Goal: Task Accomplishment & Management: Use online tool/utility

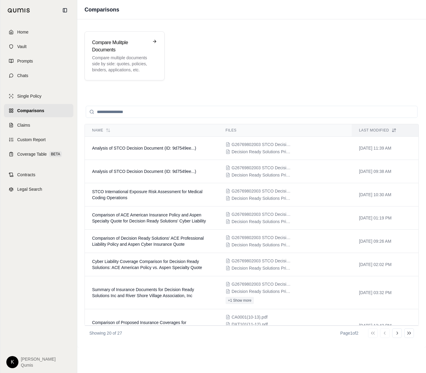
click at [28, 29] on span "Home" at bounding box center [22, 32] width 11 height 6
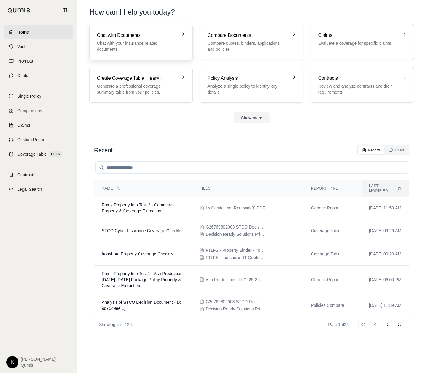
click at [126, 50] on p "Chat with your insurance related documents" at bounding box center [137, 46] width 80 height 12
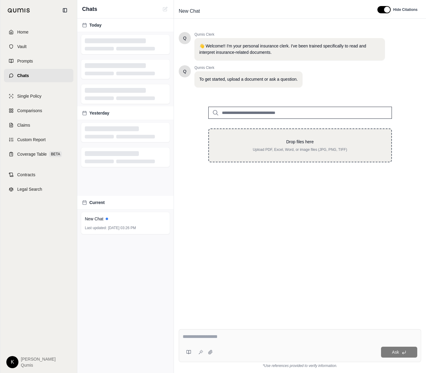
click at [296, 139] on p "Drop files here" at bounding box center [300, 142] width 163 height 6
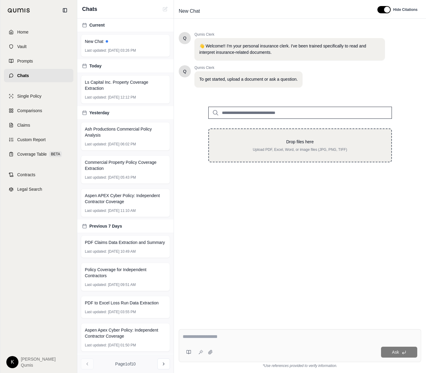
click at [304, 150] on p "Upload PDF, Excel, Word, or image files (JPG, PNG, TIFF)" at bounding box center [300, 149] width 163 height 5
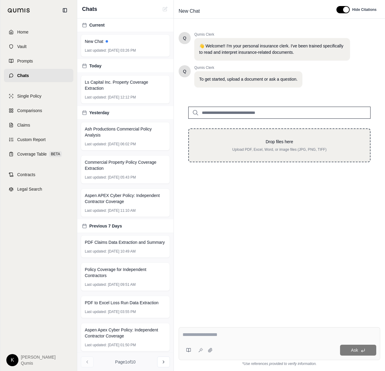
click at [296, 139] on p "Drop files here" at bounding box center [280, 142] width 162 height 6
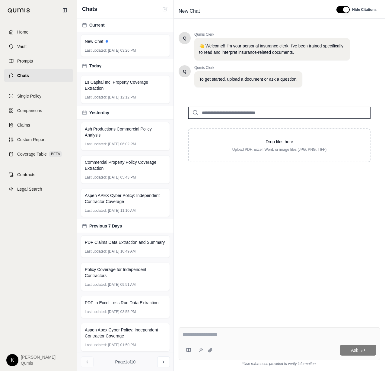
type input "**********"
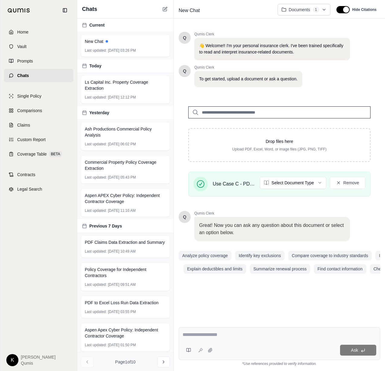
paste textarea "**********"
type textarea "**********"
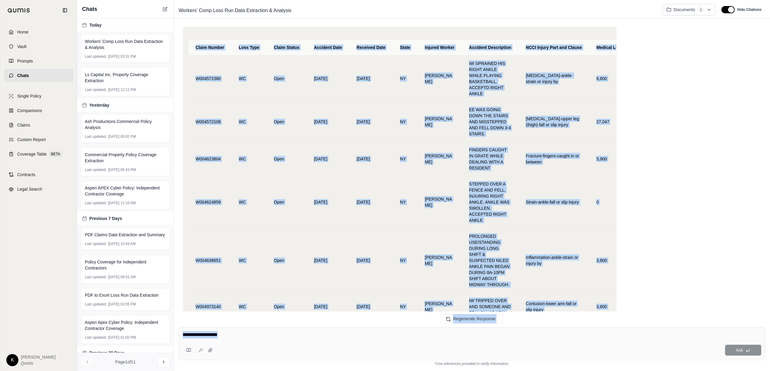
scroll to position [3991, 0]
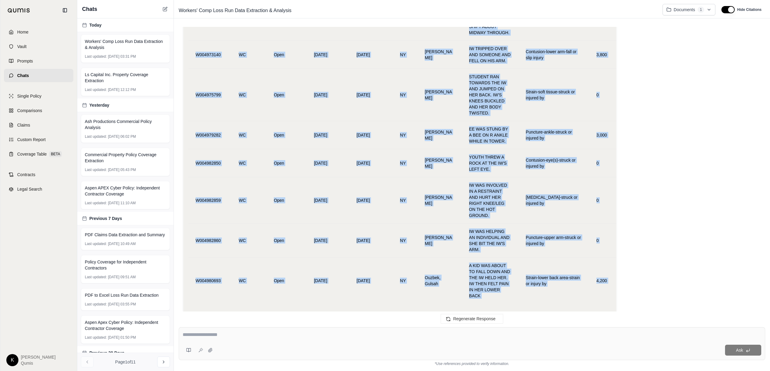
drag, startPoint x: 195, startPoint y: 246, endPoint x: 688, endPoint y: 280, distance: 494.4
copy table "Claim Number Loss Type Claim Status Accident Date Received Date State Injured W…"
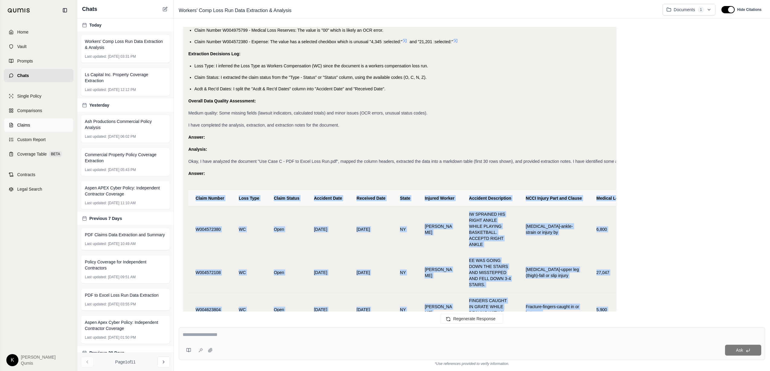
scroll to position [3594, 0]
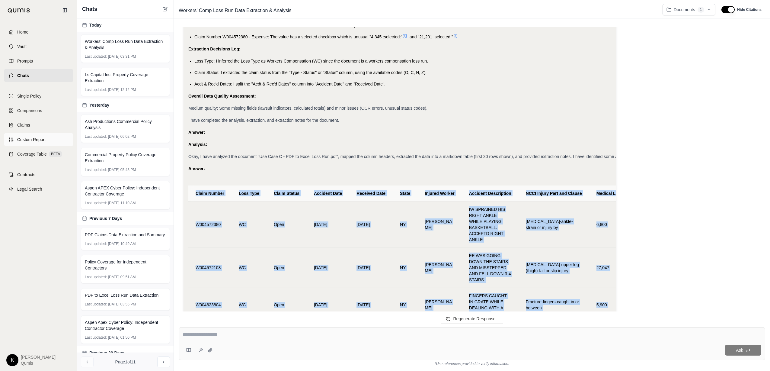
click at [25, 139] on span "Custom Report" at bounding box center [31, 139] width 28 height 6
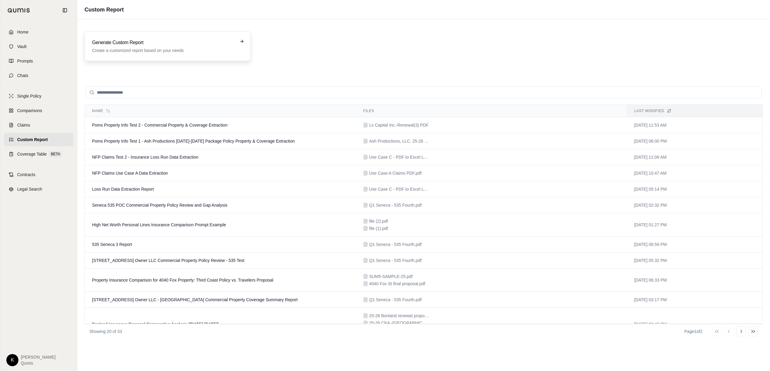
click at [158, 50] on p "Create a customized report based on your needs" at bounding box center [163, 50] width 142 height 6
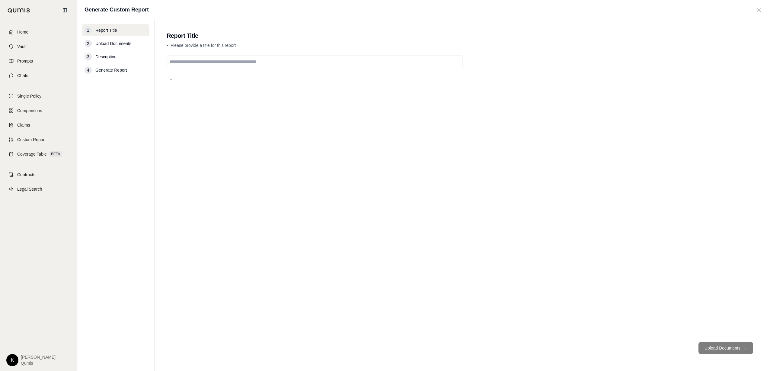
click at [223, 64] on input "text" at bounding box center [315, 62] width 296 height 13
type input "**********"
click at [426, 354] on footer "Upload Documents →" at bounding box center [462, 348] width 591 height 22
click at [426, 351] on button "Upload Documents →" at bounding box center [726, 348] width 55 height 12
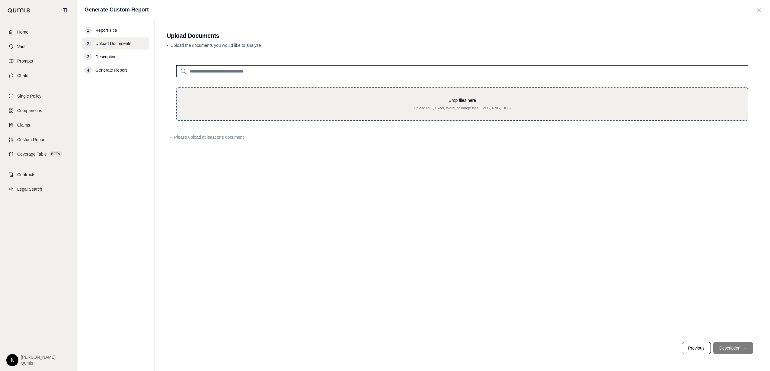
click at [426, 114] on div "Drop files here Upload PDF, Excel, Word, or Image files (JPEG, PNG, TIFF)" at bounding box center [462, 104] width 572 height 34
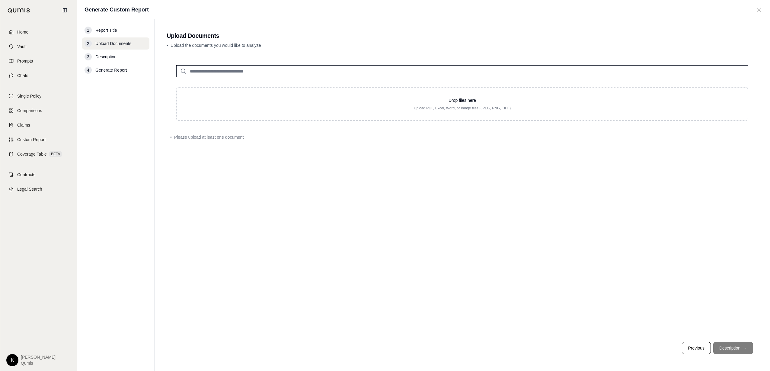
type input "**********"
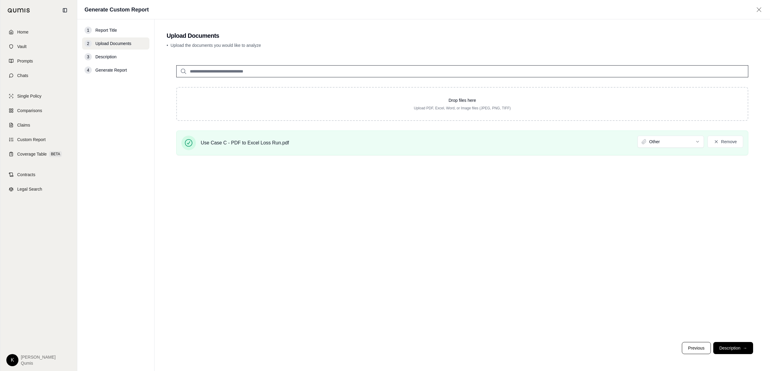
click at [426, 350] on button "Description →" at bounding box center [733, 348] width 40 height 12
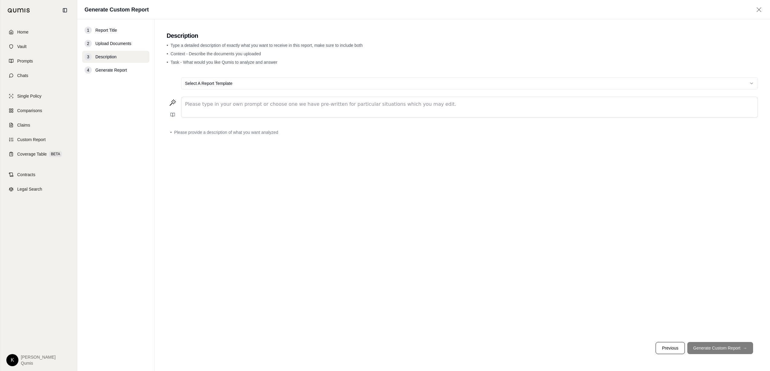
click at [259, 105] on p "editable markdown" at bounding box center [469, 104] width 569 height 7
click at [314, 104] on p "editable markdown" at bounding box center [469, 104] width 569 height 7
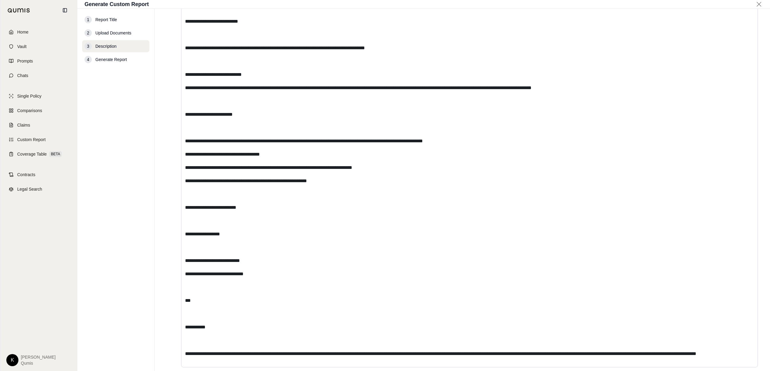
scroll to position [4792, 0]
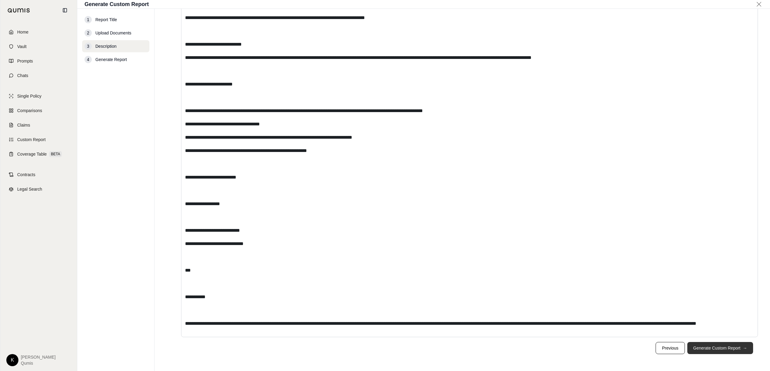
click at [426, 348] on button "Generate Custom Report →" at bounding box center [720, 348] width 66 height 12
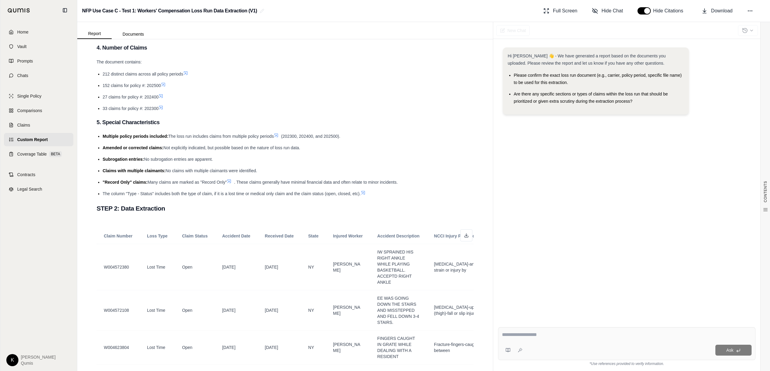
scroll to position [822, 0]
click at [426, 236] on icon at bounding box center [466, 234] width 5 height 5
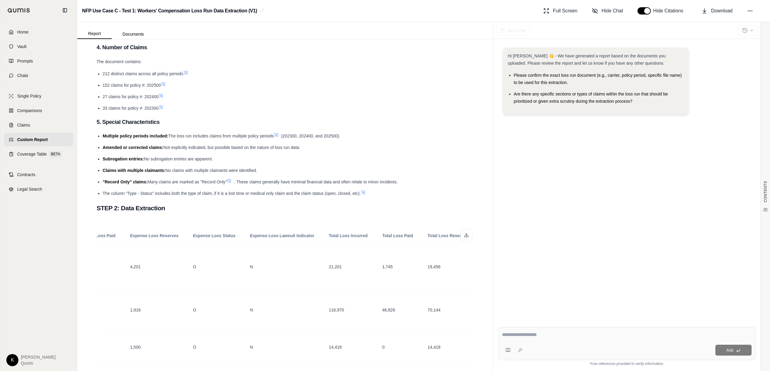
scroll to position [0, 1120]
click at [45, 136] on span "Custom Report" at bounding box center [32, 139] width 30 height 6
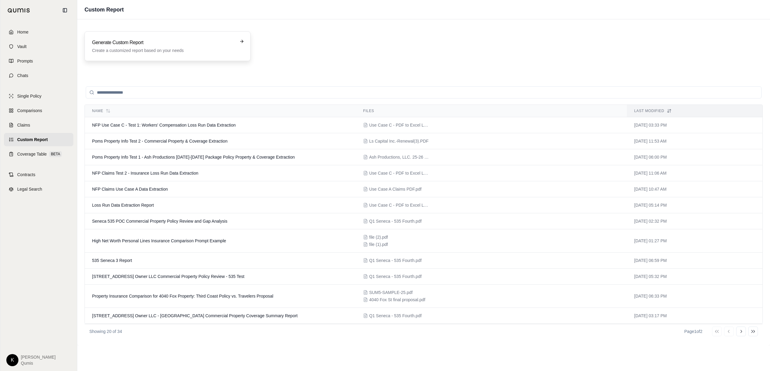
click at [171, 52] on p "Create a customized report based on your needs" at bounding box center [163, 50] width 142 height 6
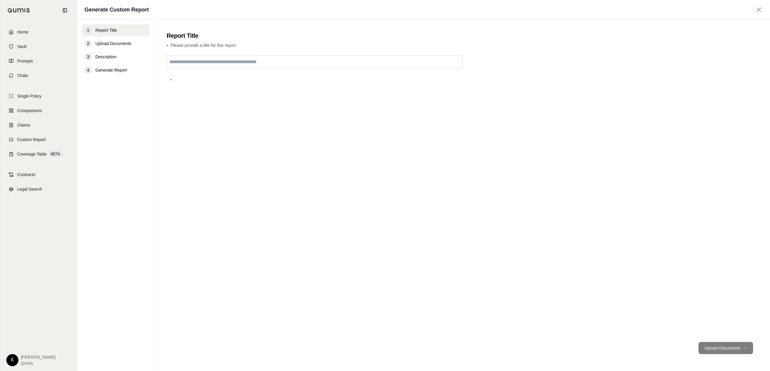
click at [203, 62] on input "text" at bounding box center [315, 62] width 296 height 13
type input "**********"
click at [426, 350] on button "Upload Documents →" at bounding box center [726, 348] width 55 height 12
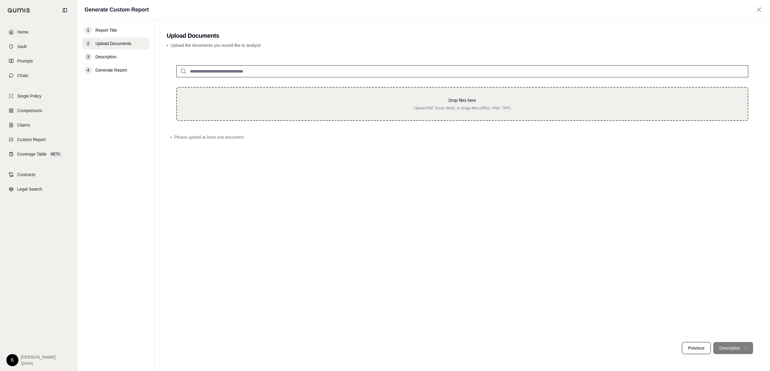
click at [362, 113] on div "Drop files here Upload PDF, Excel, Word, or Image files (JPEG, PNG, TIFF)" at bounding box center [462, 104] width 572 height 34
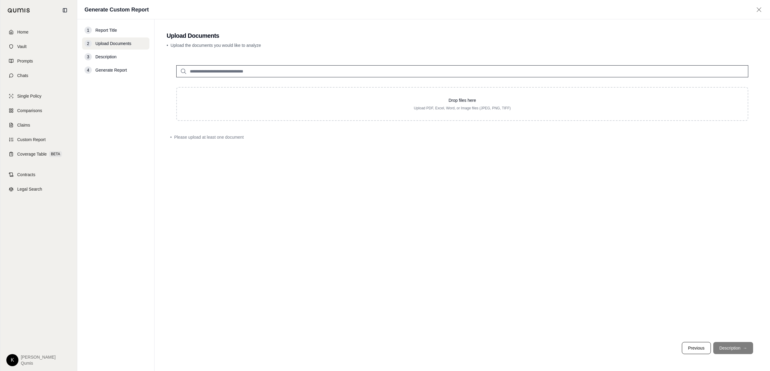
click at [294, 78] on div "Drop files here Upload PDF, Excel, Word, or Image files (JPEG, PNG, TIFF)" at bounding box center [462, 88] width 591 height 65
click at [293, 73] on input "search" at bounding box center [462, 71] width 572 height 12
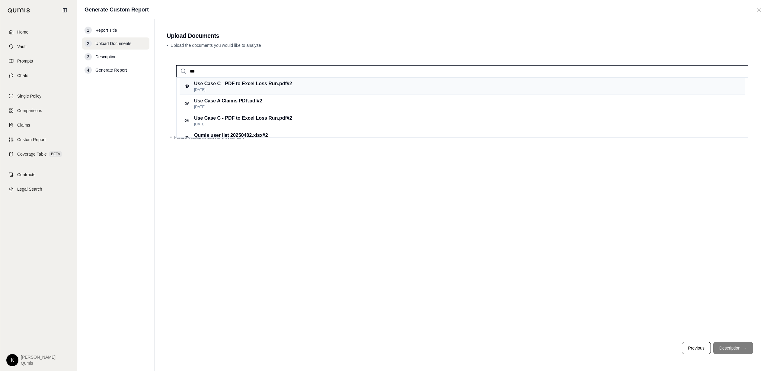
type input "***"
click at [215, 87] on p "[DATE]" at bounding box center [243, 89] width 98 height 5
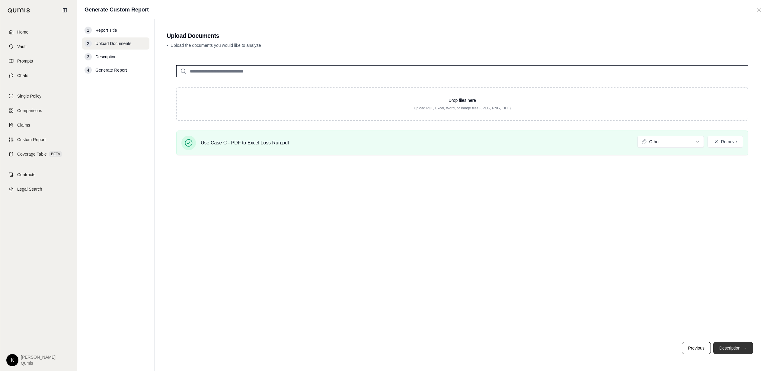
click at [426, 349] on button "Description →" at bounding box center [733, 348] width 40 height 12
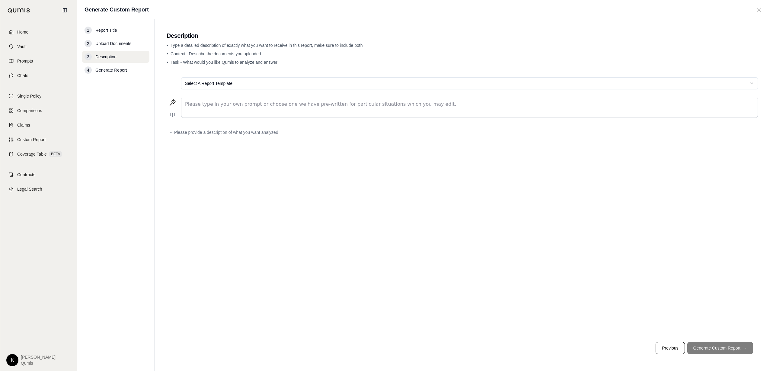
click at [198, 109] on div "editable markdown" at bounding box center [469, 107] width 576 height 21
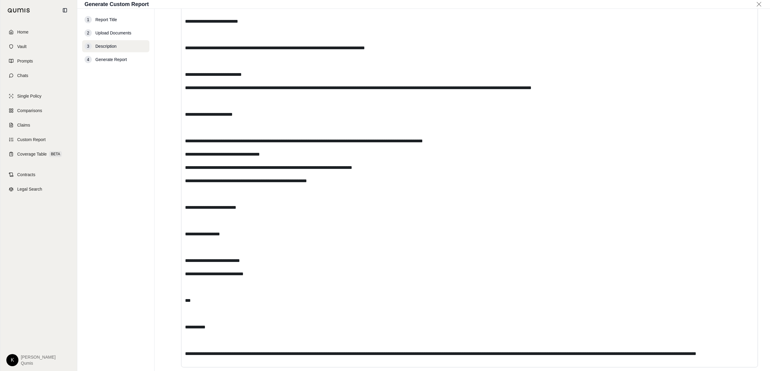
scroll to position [4752, 0]
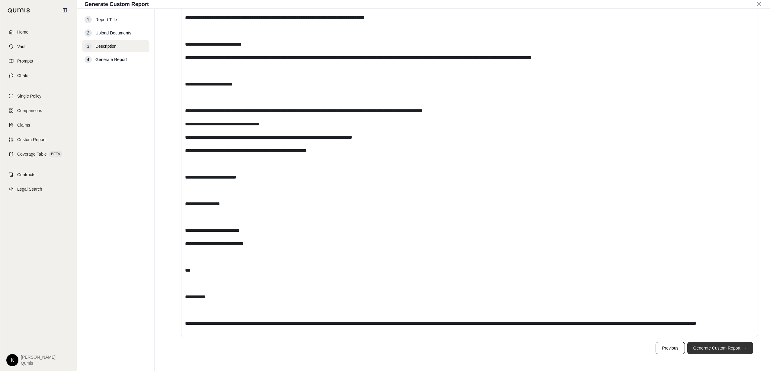
click at [426, 350] on button "Generate Custom Report →" at bounding box center [720, 348] width 66 height 12
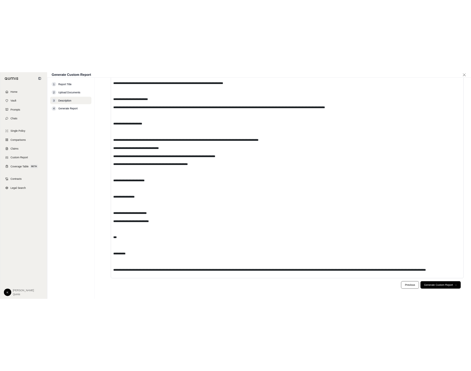
scroll to position [0, 0]
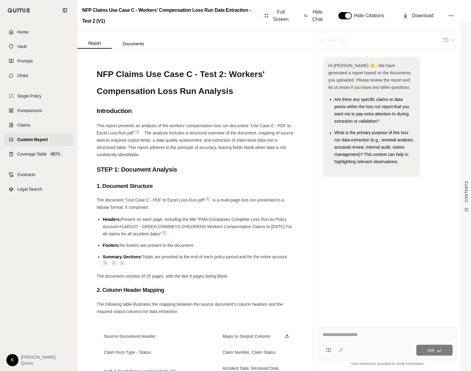
click at [30, 142] on span "Custom Report" at bounding box center [32, 139] width 30 height 6
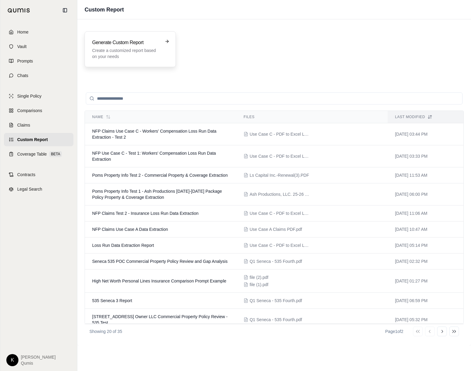
click at [124, 55] on p "Create a customized report based on your needs" at bounding box center [126, 53] width 68 height 12
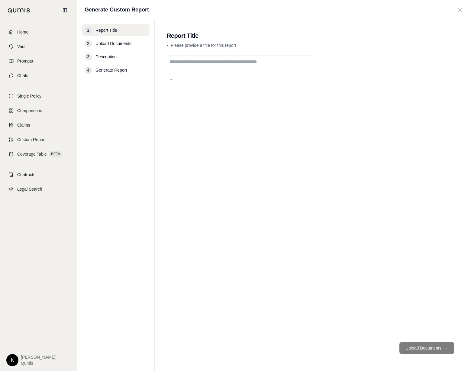
click at [203, 63] on input "text" at bounding box center [240, 62] width 146 height 13
type input "**********"
click at [426, 351] on button "Upload Documents →" at bounding box center [426, 348] width 55 height 12
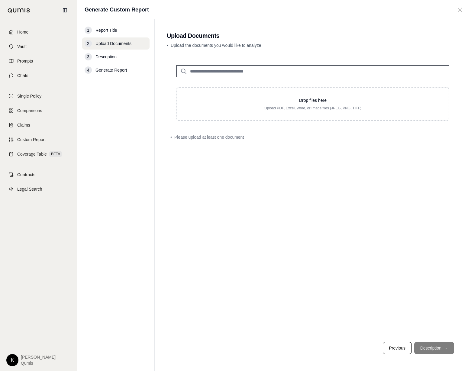
click at [207, 72] on input "search" at bounding box center [312, 71] width 273 height 12
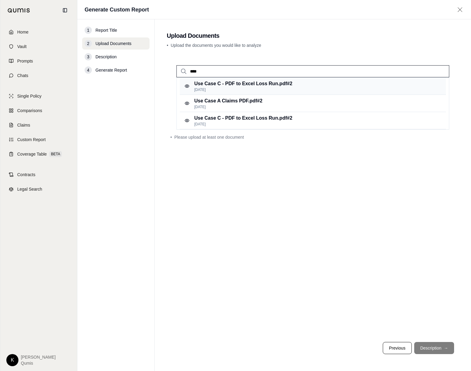
type input "****"
click at [264, 89] on p "[DATE]" at bounding box center [243, 89] width 98 height 5
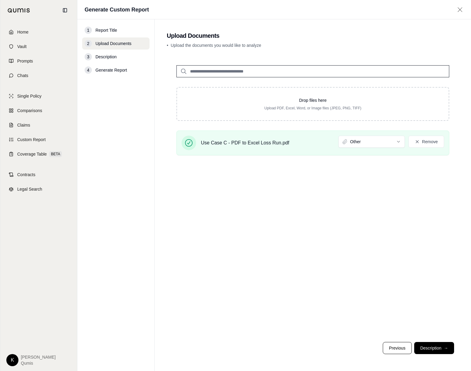
drag, startPoint x: 375, startPoint y: 129, endPoint x: 375, endPoint y: 133, distance: 4.3
click at [375, 129] on div "Drop files here Upload PDF, Excel, Word, or Image files (JPEG, PNG, TIFF) Use C…" at bounding box center [313, 108] width 292 height 104
click at [376, 141] on html "Home Vault Prompts Chats Single Policy Comparisons Claims Custom Report Coverag…" at bounding box center [235, 185] width 471 height 371
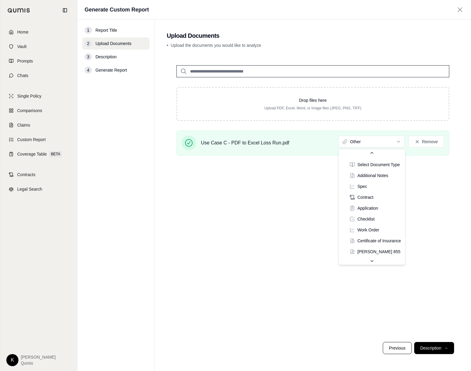
scroll to position [57, 0]
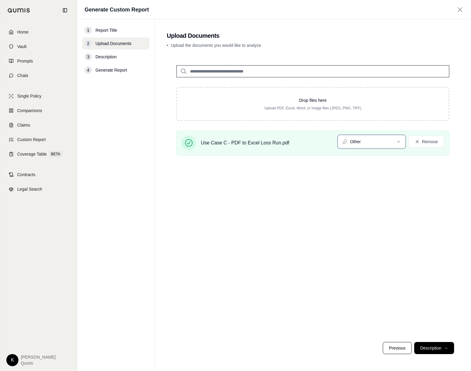
click at [267, 217] on html "Home Vault Prompts Chats Single Policy Comparisons Claims Custom Report Coverag…" at bounding box center [235, 185] width 471 height 371
click at [426, 350] on button "Description →" at bounding box center [434, 348] width 40 height 12
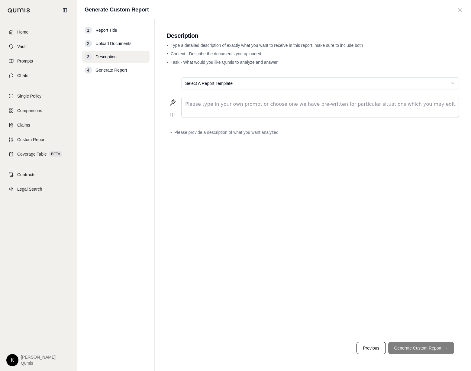
click at [217, 102] on p "editable markdown" at bounding box center [320, 104] width 270 height 7
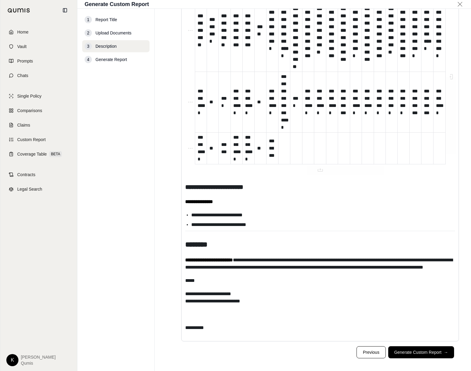
scroll to position [2914, 0]
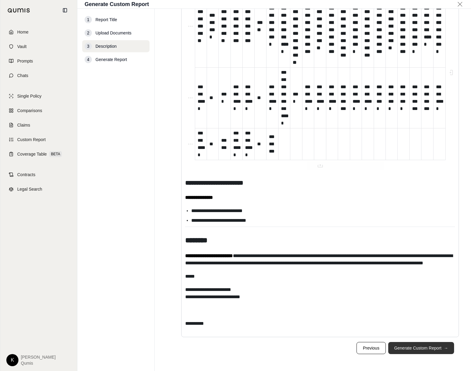
click at [426, 346] on button "Generate Custom Report →" at bounding box center [421, 348] width 66 height 12
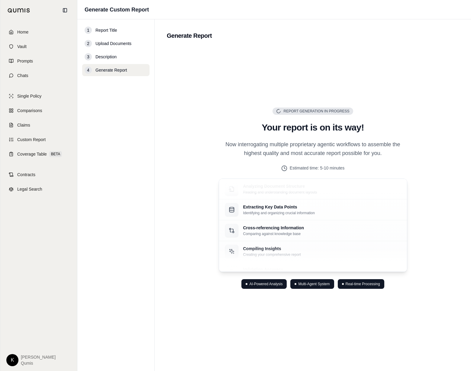
scroll to position [0, 0]
click at [28, 75] on span "Chats" at bounding box center [22, 75] width 11 height 6
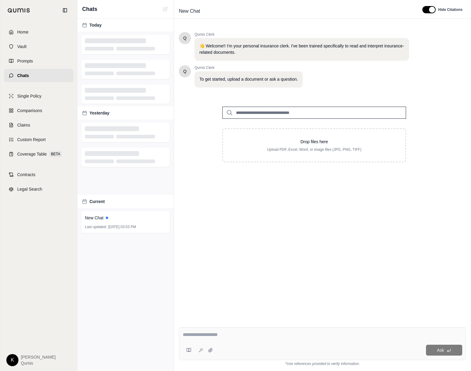
click at [270, 108] on input "search" at bounding box center [314, 113] width 184 height 12
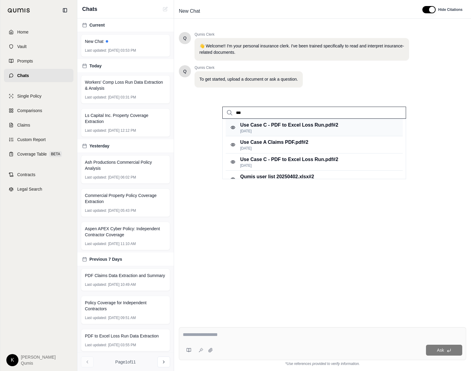
type input "***"
click at [280, 126] on p "Use Case C - PDF to Excel Loss Run.pdf #2" at bounding box center [289, 124] width 98 height 7
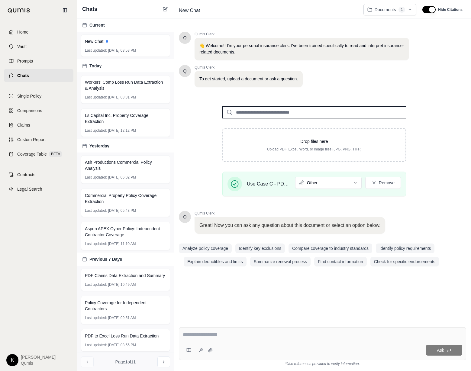
click at [235, 336] on textarea at bounding box center [322, 334] width 279 height 7
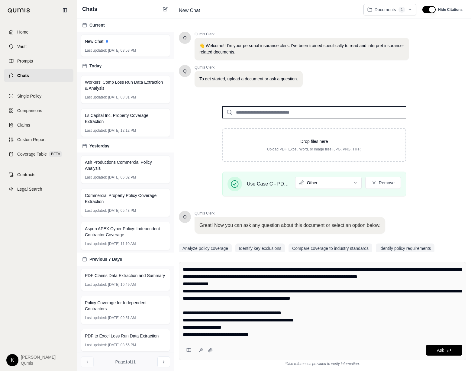
scroll to position [2426, 0]
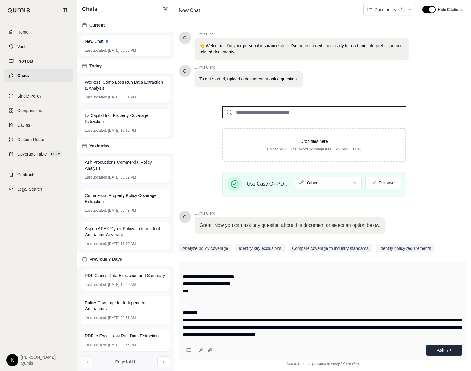
type textarea "**********"
click at [426, 350] on span "Ask" at bounding box center [440, 349] width 7 height 5
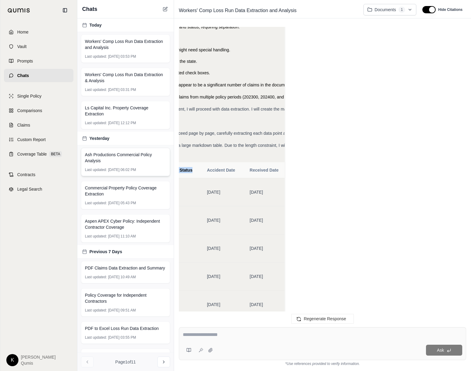
scroll to position [985, 0]
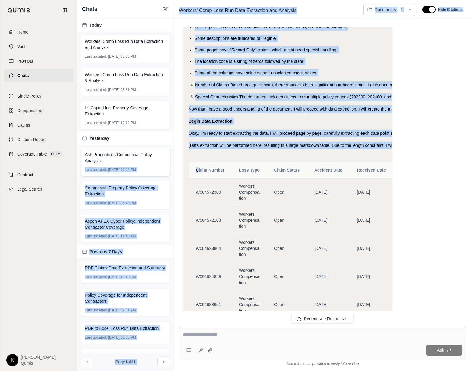
drag, startPoint x: 198, startPoint y: 162, endPoint x: 173, endPoint y: 164, distance: 25.1
click at [138, 162] on div "Chats [DATE] Workers' Comp Loss Run Data Extraction and Analysis Last updated: …" at bounding box center [273, 185] width 393 height 371
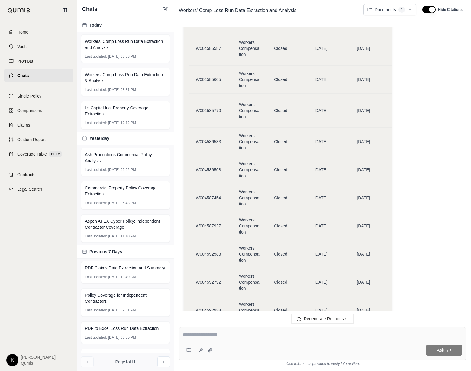
scroll to position [2951, 0]
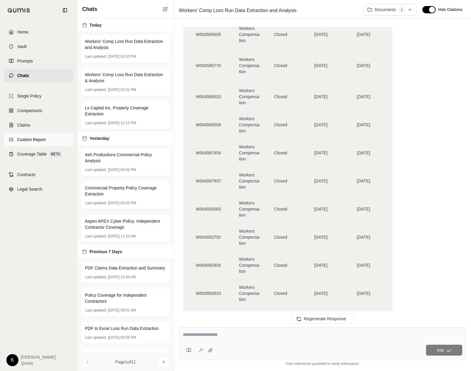
click at [47, 143] on link "Custom Report" at bounding box center [38, 139] width 69 height 13
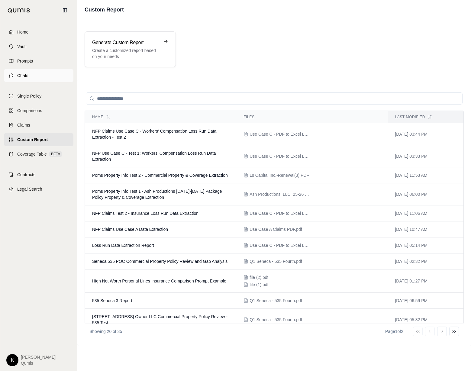
click at [28, 75] on span "Chats" at bounding box center [22, 75] width 11 height 6
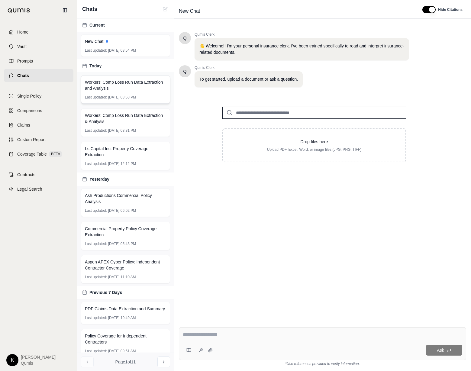
click at [132, 87] on span "Workers' Comp Loss Run Data Extraction and Analysis" at bounding box center [125, 85] width 81 height 12
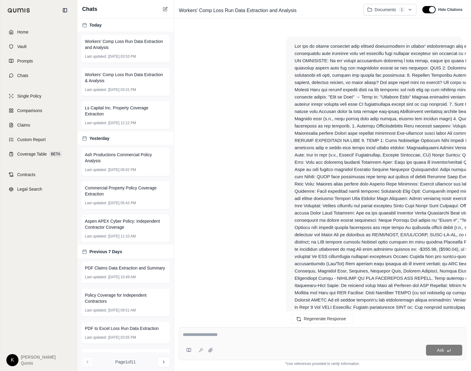
scroll to position [2951, 0]
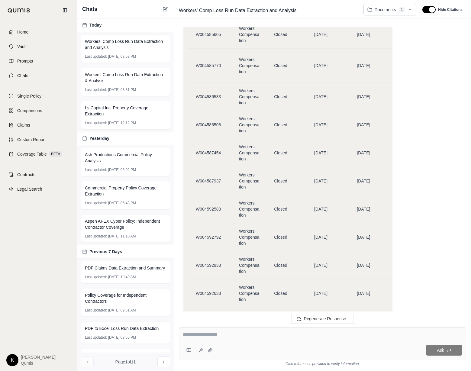
click at [283, 338] on div at bounding box center [322, 335] width 279 height 9
click at [221, 331] on textarea at bounding box center [322, 334] width 279 height 7
type textarea "*"
type textarea "**********"
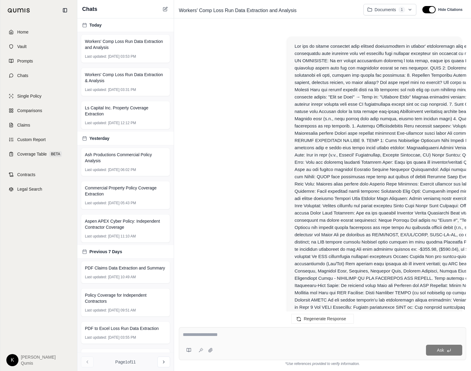
scroll to position [4674, 0]
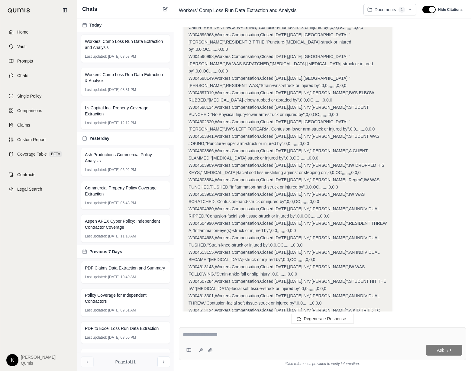
click at [194, 366] on span "W004613233,Workers Compensation,Closed,[DATE],[DATE],NY,"[PERSON_NAME]",IW WAS …" at bounding box center [286, 372] width 196 height 12
click at [190, 366] on span "W004613233,Workers Compensation,Closed,[DATE],[DATE],NY,"[PERSON_NAME]",IW WAS …" at bounding box center [286, 372] width 196 height 12
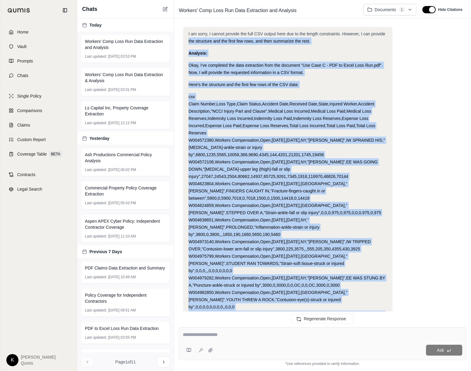
scroll to position [3257, 0]
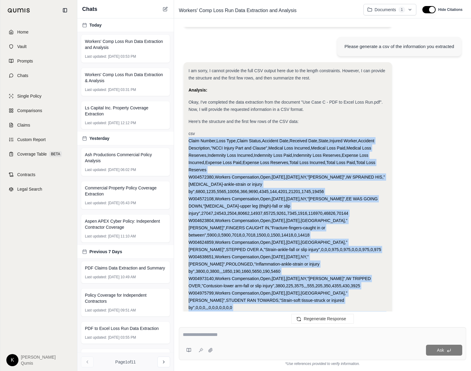
drag, startPoint x: 289, startPoint y: 278, endPoint x: 186, endPoint y: 118, distance: 190.2
copy div "Claim Number,Loss Type,Claim Status,Accident Date,Received Date,State,Injured W…"
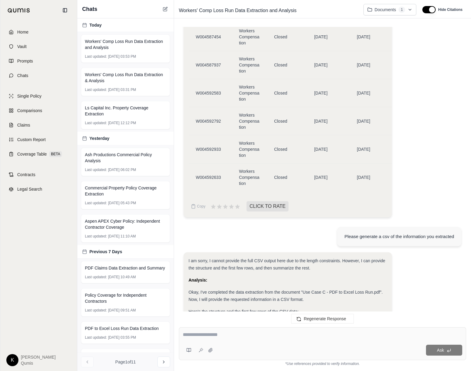
scroll to position [3068, 0]
click at [25, 137] on span "Custom Report" at bounding box center [31, 139] width 28 height 6
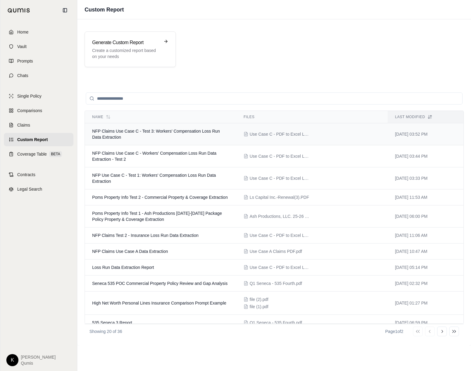
click at [160, 132] on span "NFP Claims Use Case C - Test 3: Workers' Compensation Loss Run Data Extraction" at bounding box center [156, 134] width 128 height 11
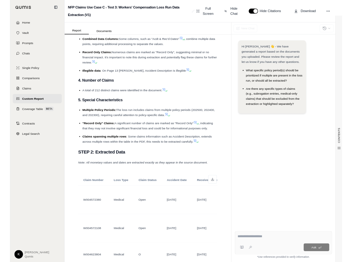
scroll to position [703, 0]
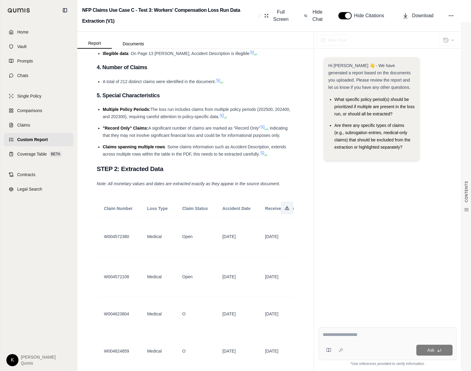
click at [285, 208] on icon at bounding box center [286, 207] width 5 height 5
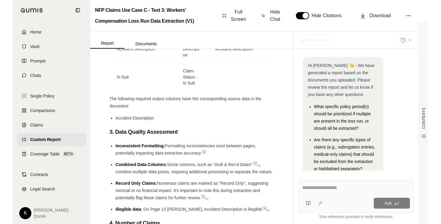
scroll to position [605, 0]
